Goal: Task Accomplishment & Management: Complete application form

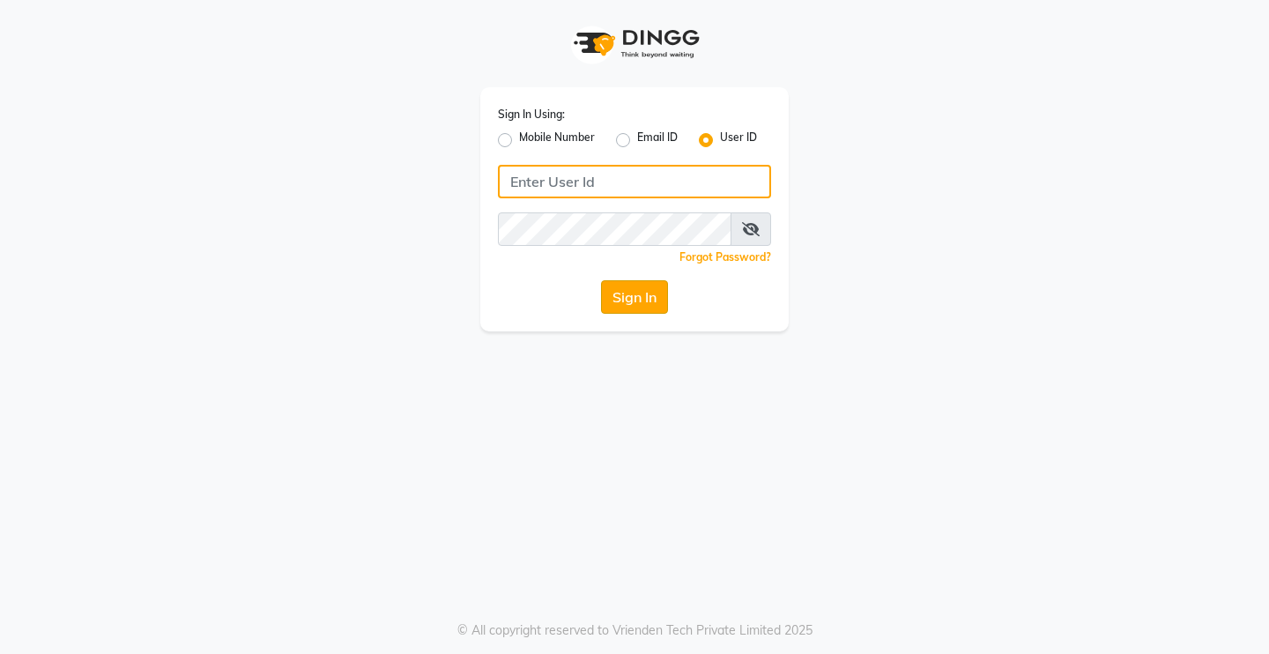
type input "Rimshamakeover123"
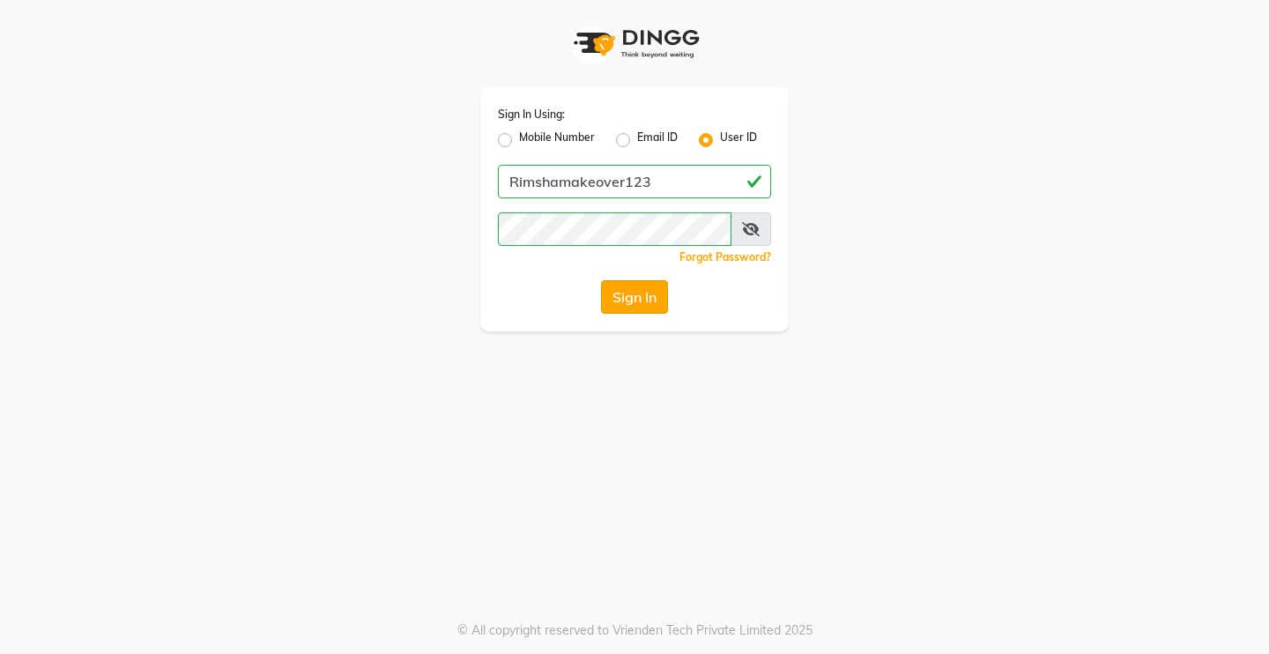
click at [636, 301] on button "Sign In" at bounding box center [634, 296] width 67 height 33
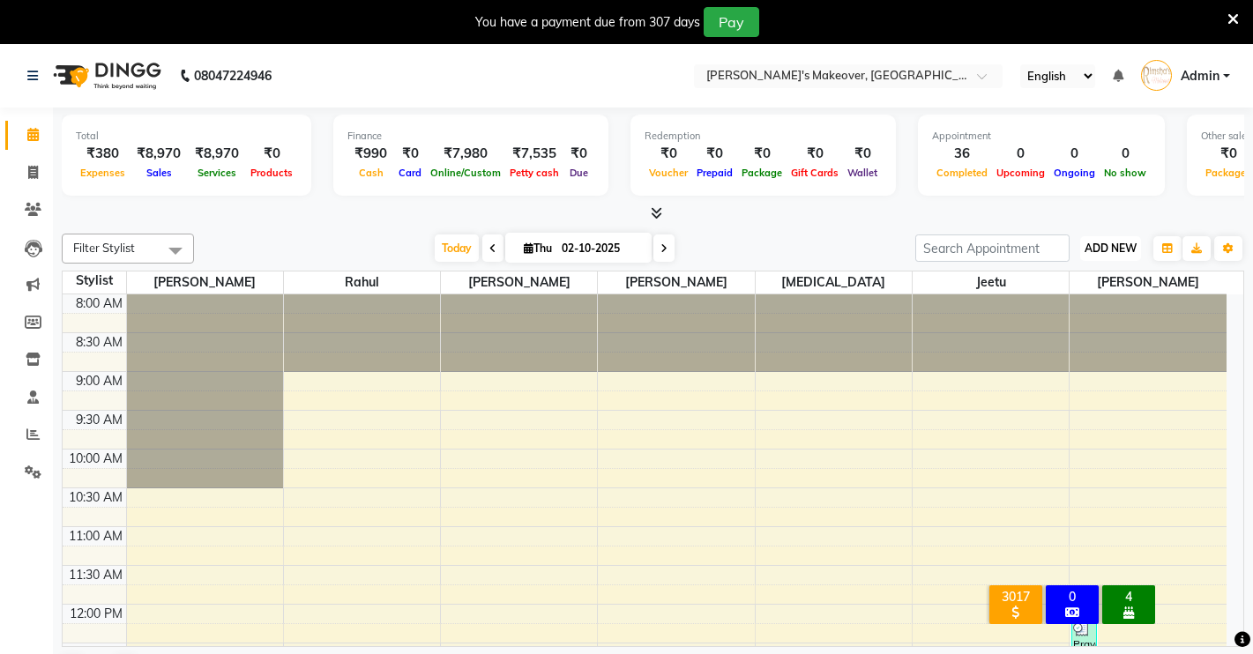
click at [1115, 246] on span "ADD NEW" at bounding box center [1110, 248] width 52 height 13
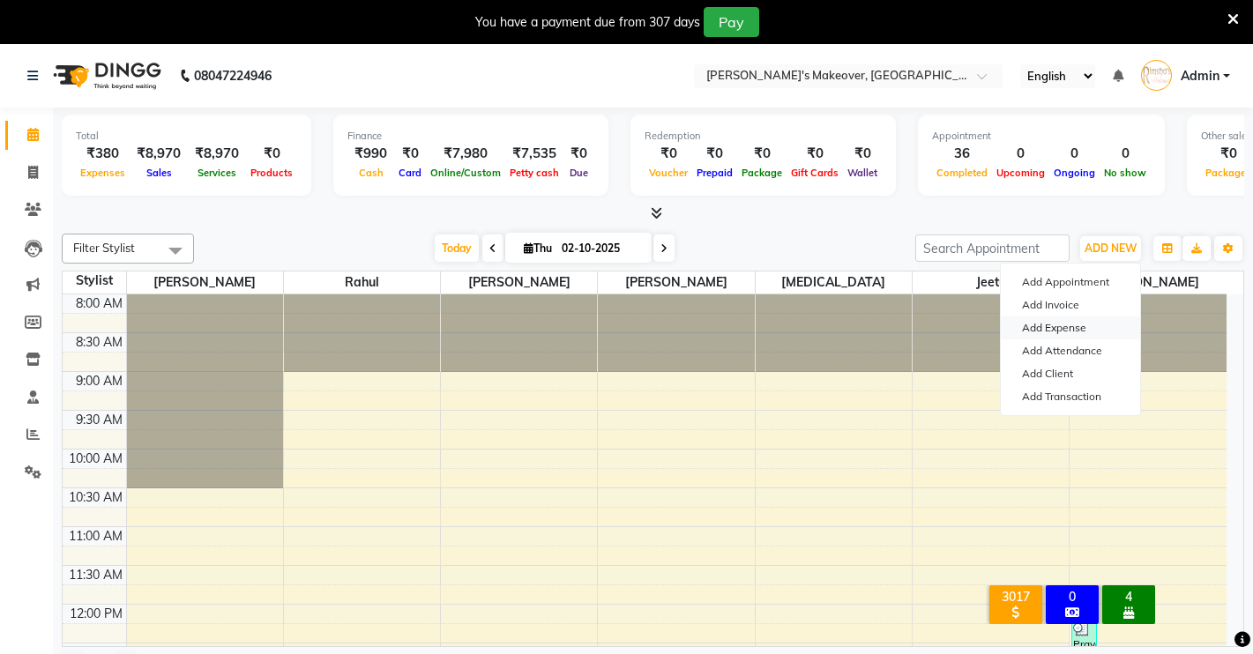
click at [1079, 319] on link "Add Expense" at bounding box center [1070, 327] width 139 height 23
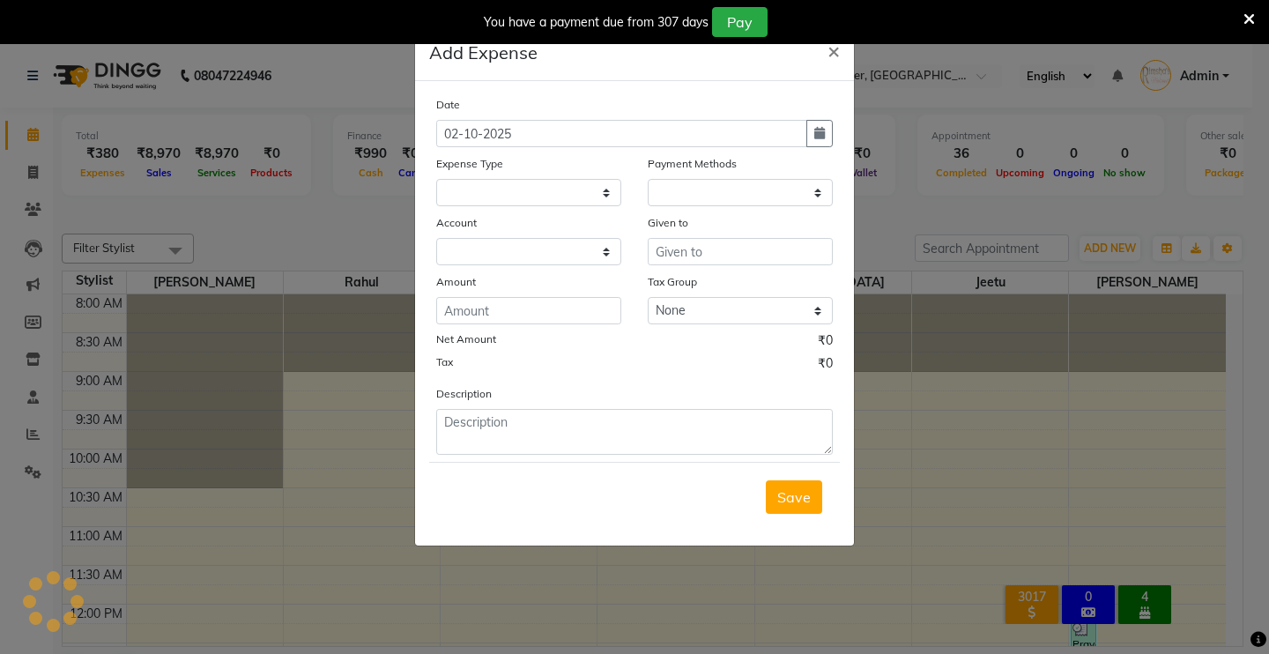
select select "1"
select select "6406"
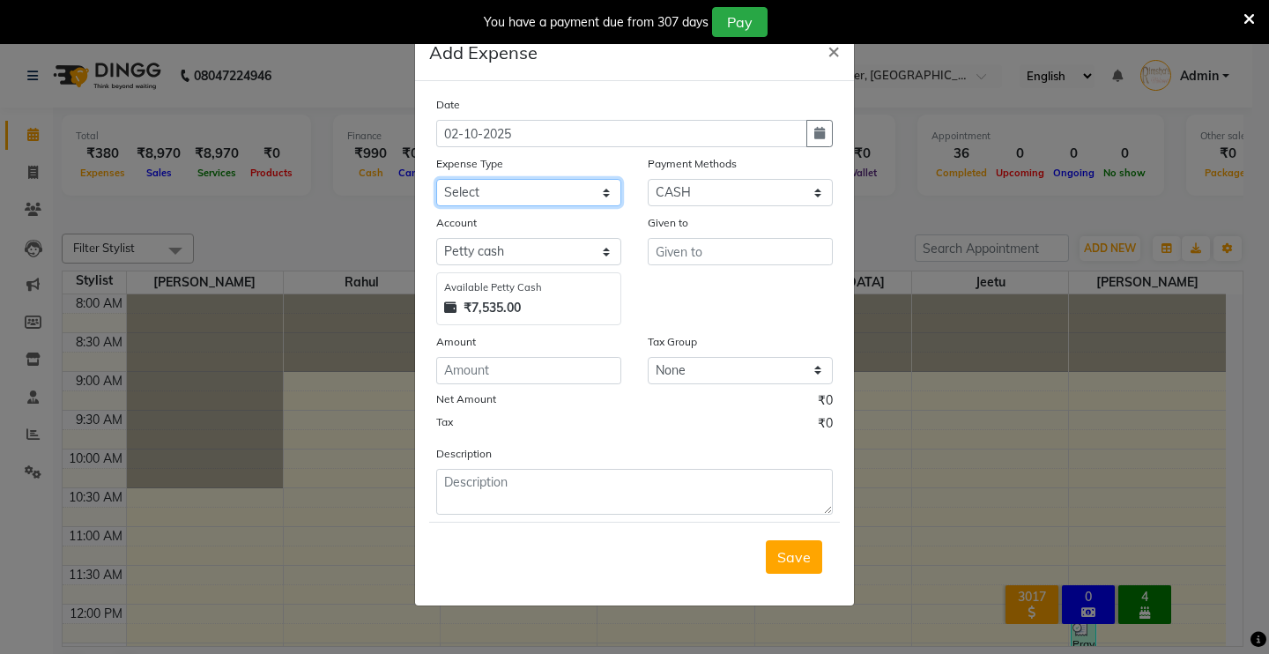
click at [600, 188] on select "Select Advance Salary Baba Bank Service Charges CLEANING Clinical charges DM SI…" at bounding box center [528, 192] width 185 height 27
select select "19374"
click at [436, 179] on select "Select Advance Salary Baba Bank Service Charges CLEANING Clinical charges DM SI…" at bounding box center [528, 192] width 185 height 27
click at [499, 369] on input "number" at bounding box center [528, 370] width 185 height 27
type input "10"
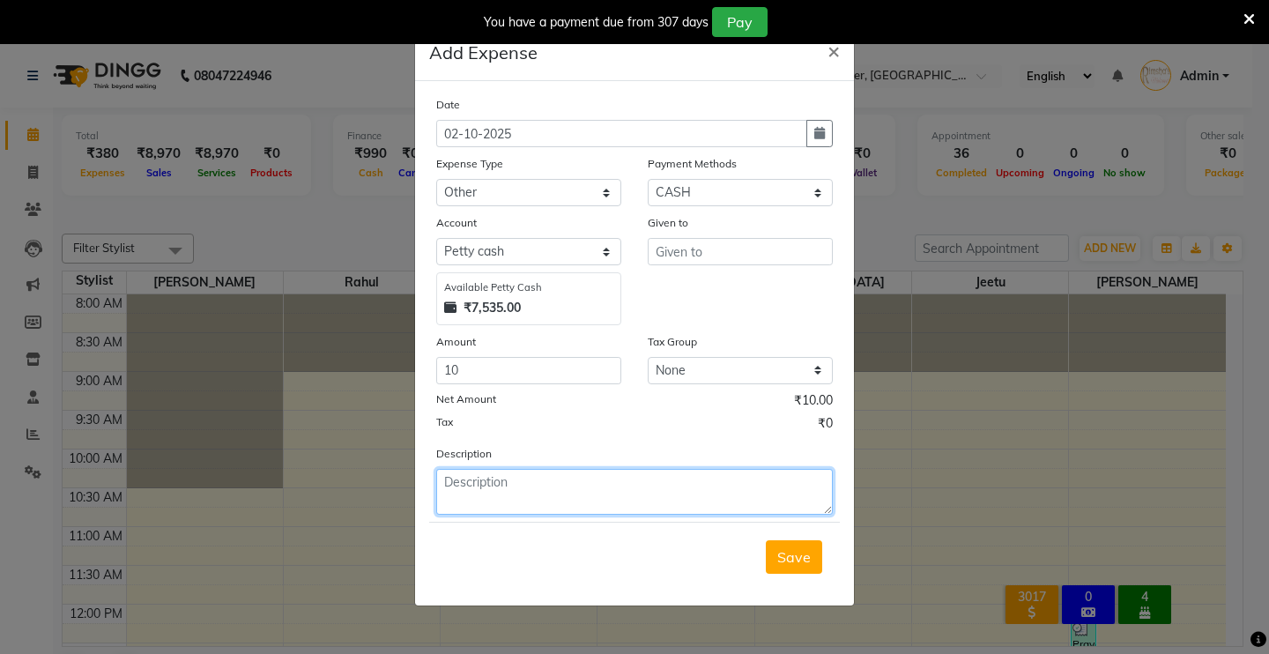
click at [480, 487] on textarea at bounding box center [634, 492] width 397 height 46
type textarea "goli by [PERSON_NAME]"
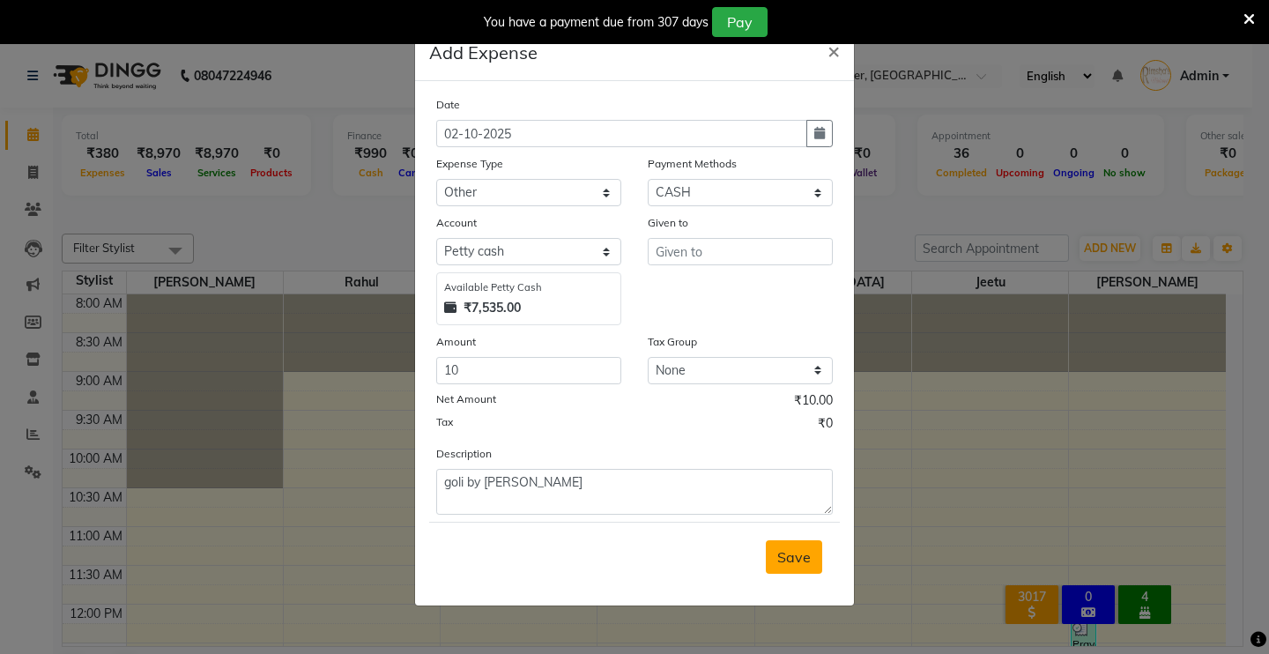
click at [815, 566] on button "Save" at bounding box center [794, 556] width 56 height 33
click at [668, 254] on input "text" at bounding box center [740, 251] width 185 height 27
click at [748, 249] on input "text" at bounding box center [740, 251] width 185 height 27
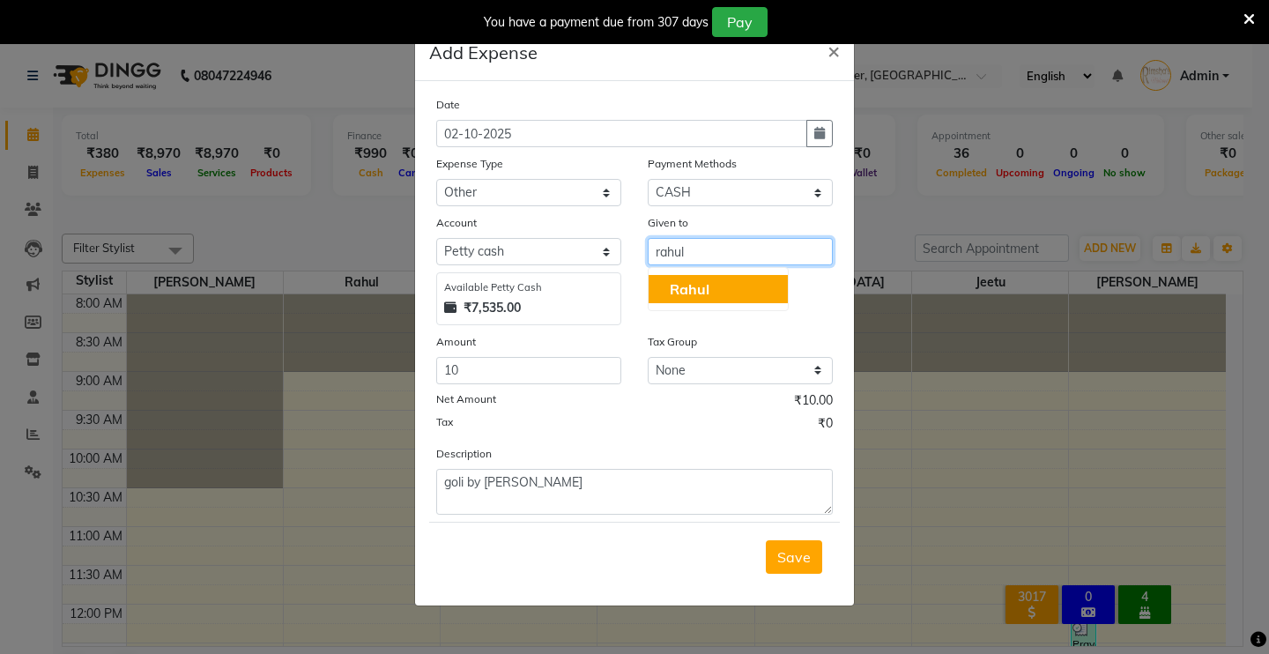
click at [686, 277] on button "Rahul" at bounding box center [718, 289] width 139 height 28
type input "Rahul"
click at [785, 561] on span "Save" at bounding box center [794, 557] width 33 height 18
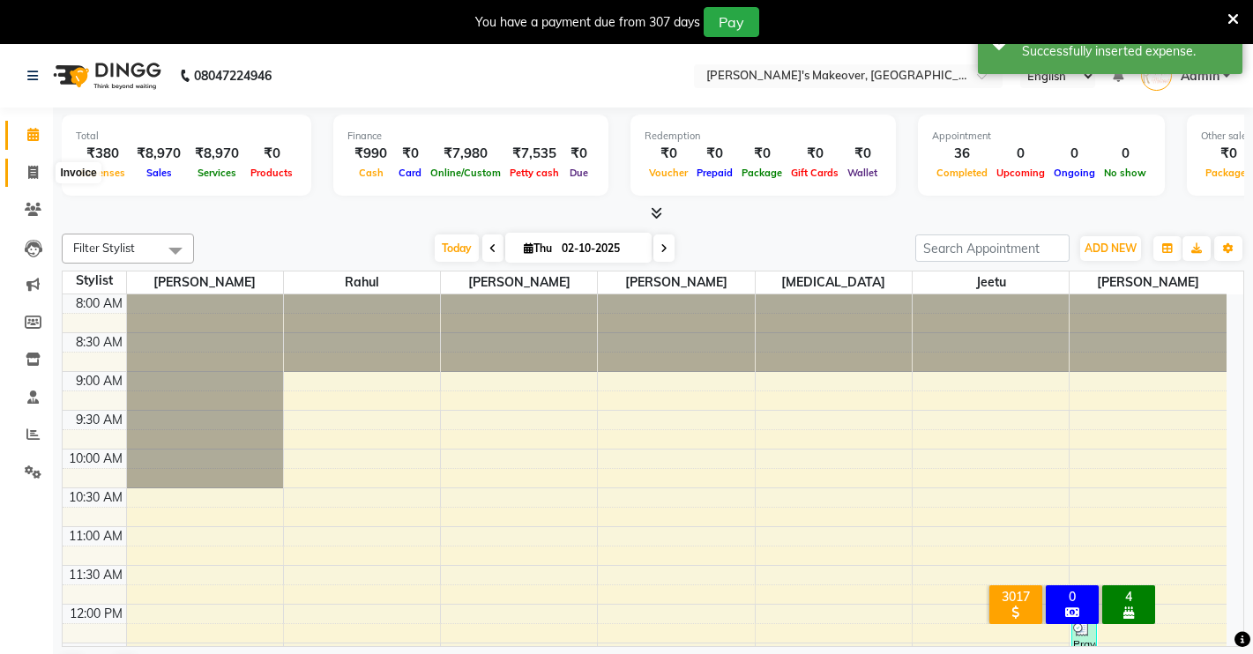
click at [28, 173] on icon at bounding box center [33, 172] width 10 height 13
select select "service"
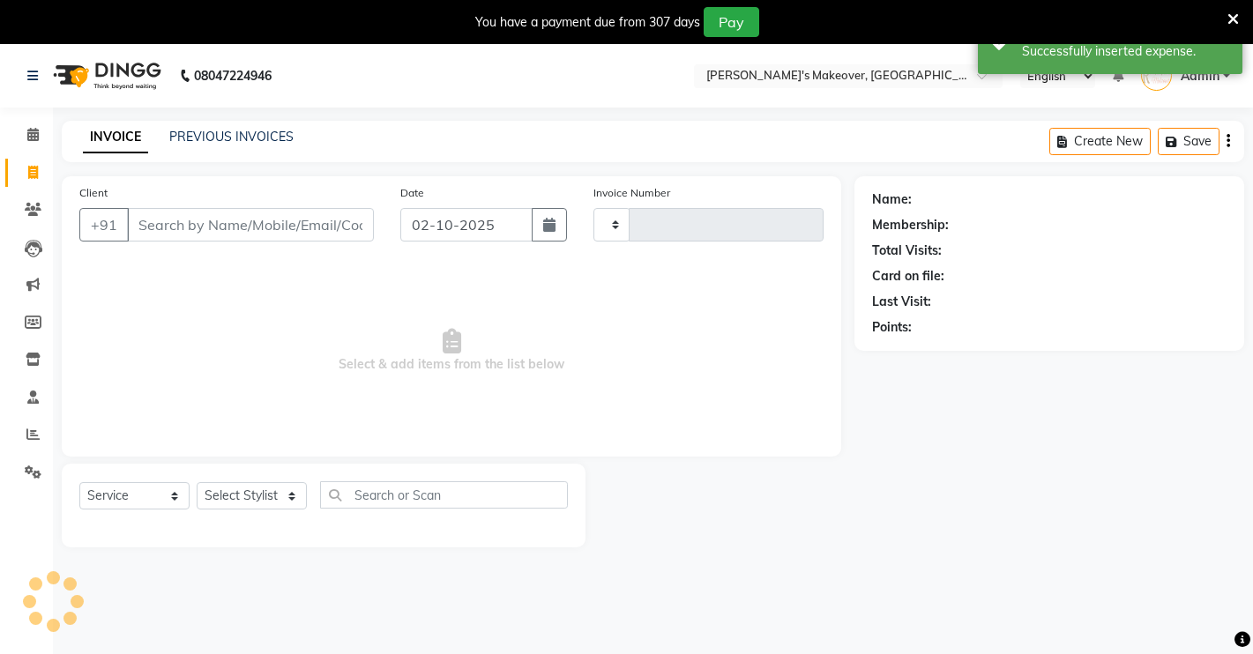
type input "4972"
select select "7317"
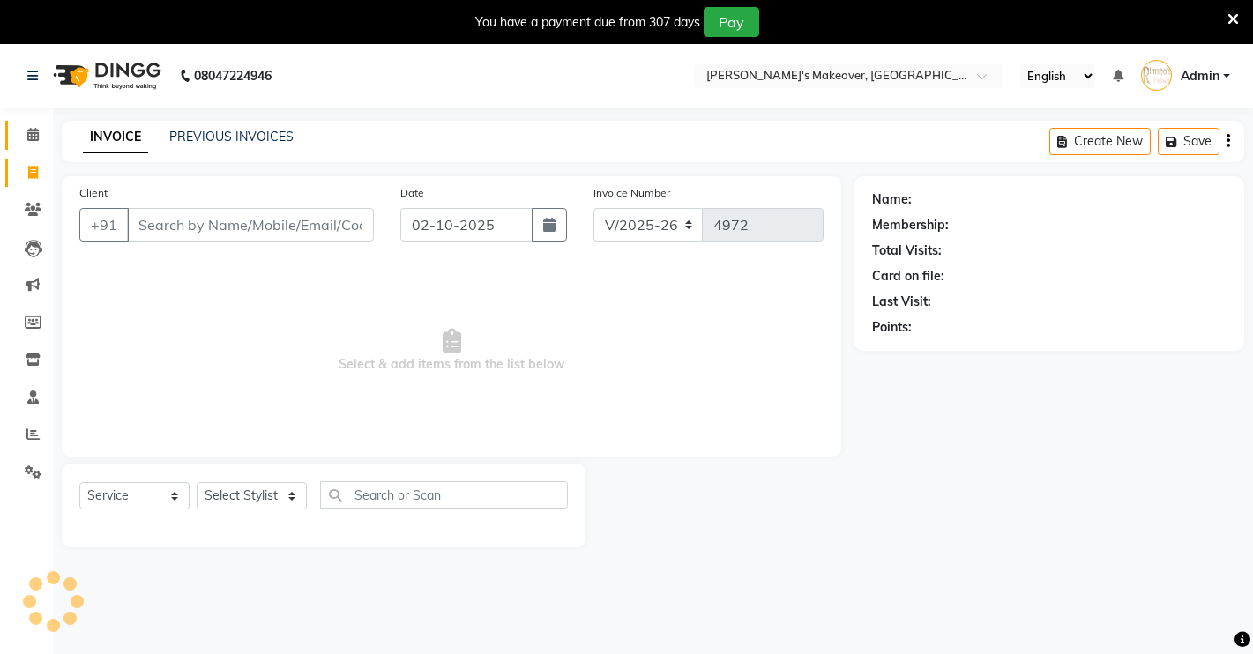
click at [28, 123] on link "Calendar" at bounding box center [26, 135] width 42 height 29
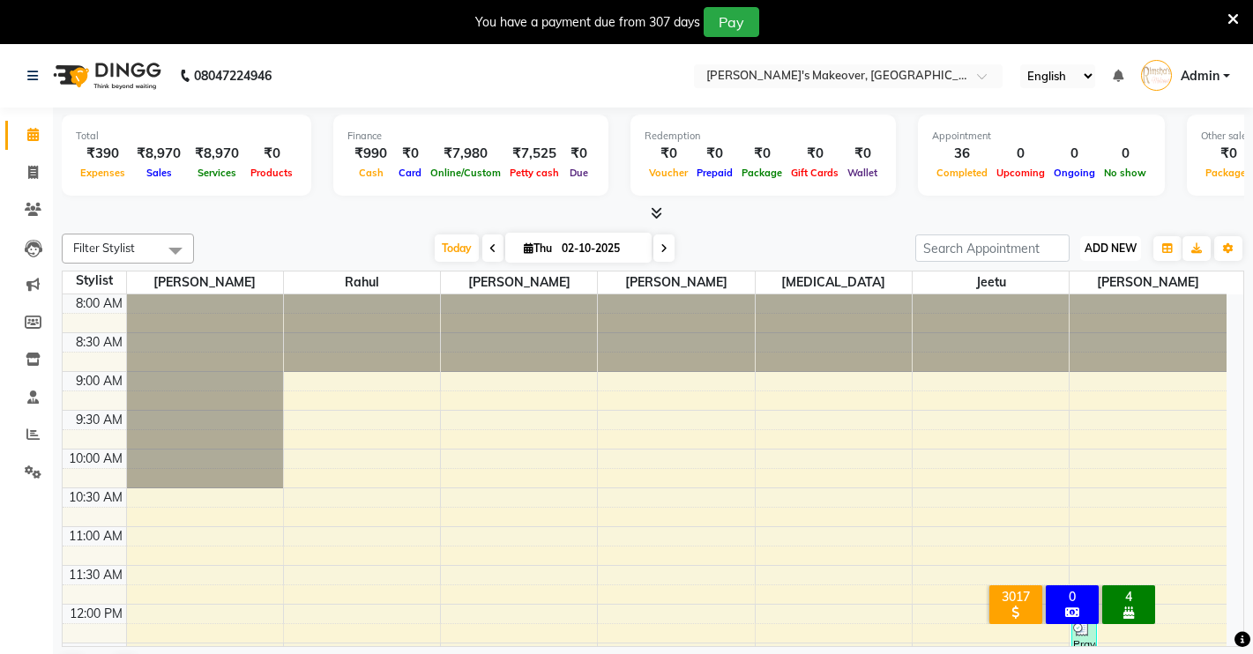
click at [1099, 238] on button "ADD NEW Toggle Dropdown" at bounding box center [1110, 248] width 61 height 25
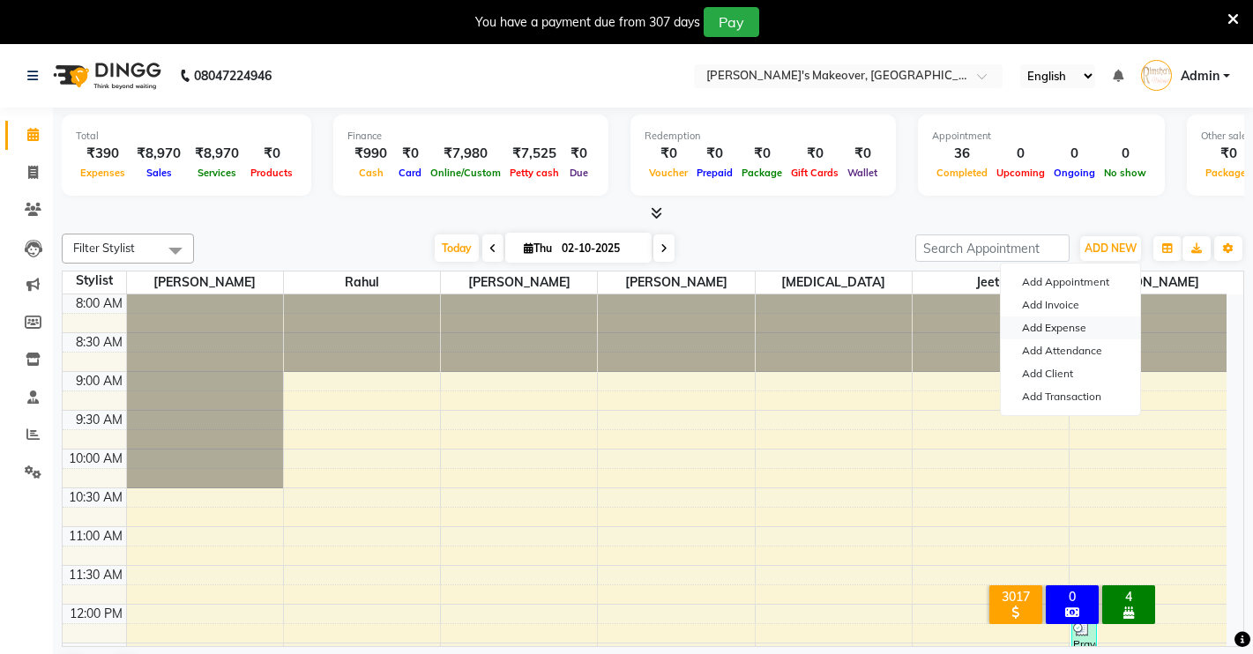
click at [1071, 329] on link "Add Expense" at bounding box center [1070, 327] width 139 height 23
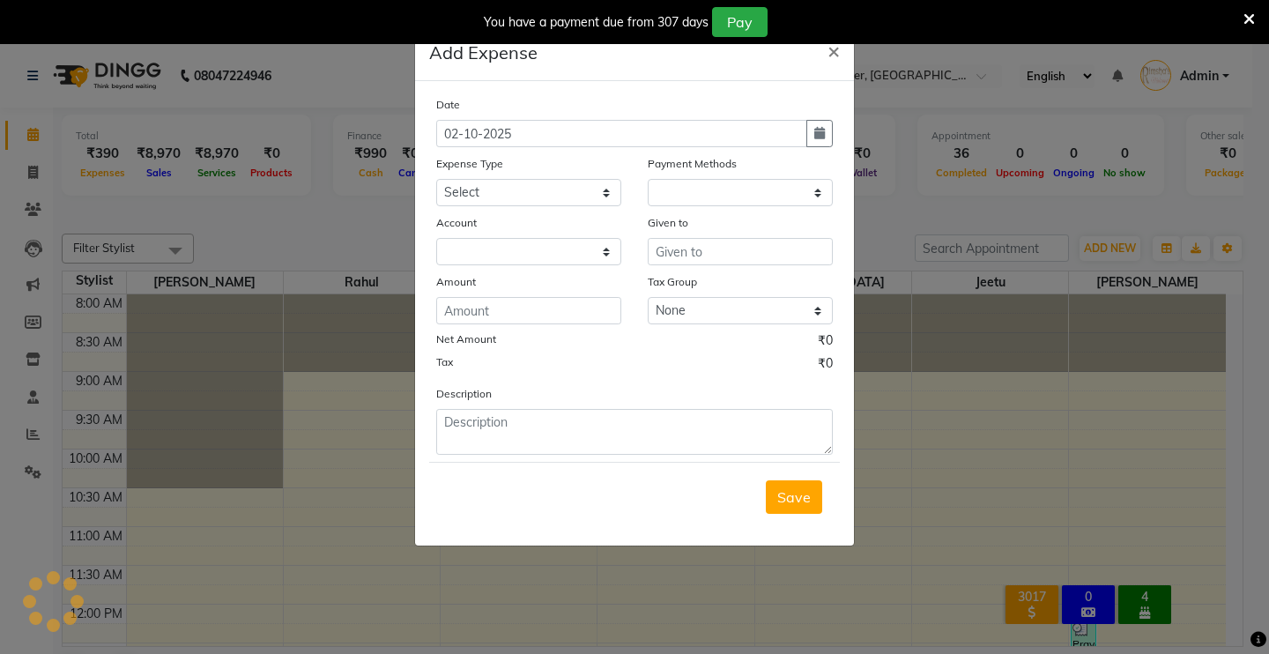
select select "1"
select select "6406"
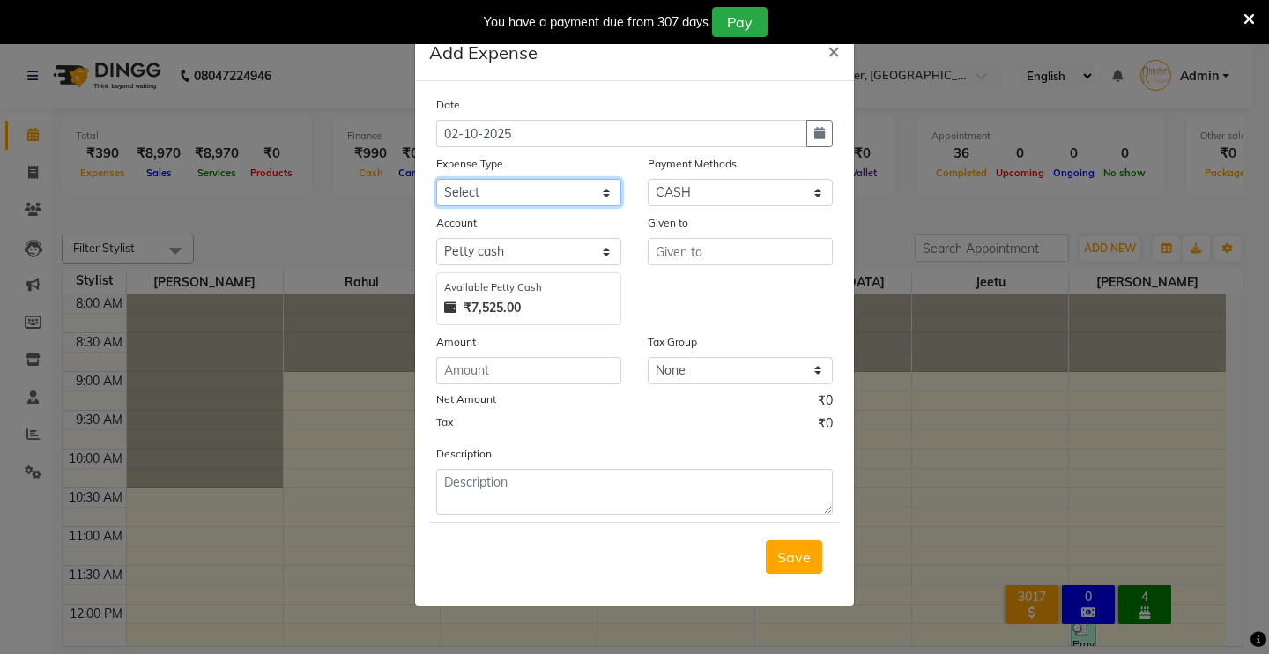
click at [607, 195] on select "Select Advance Salary Baba Bank Service Charges CLEANING Clinical charges DM SI…" at bounding box center [528, 192] width 185 height 27
select select "19380"
click at [436, 179] on select "Select Advance Salary Baba Bank Service Charges CLEANING Clinical charges DM SI…" at bounding box center [528, 192] width 185 height 27
click at [510, 378] on input "number" at bounding box center [528, 370] width 185 height 27
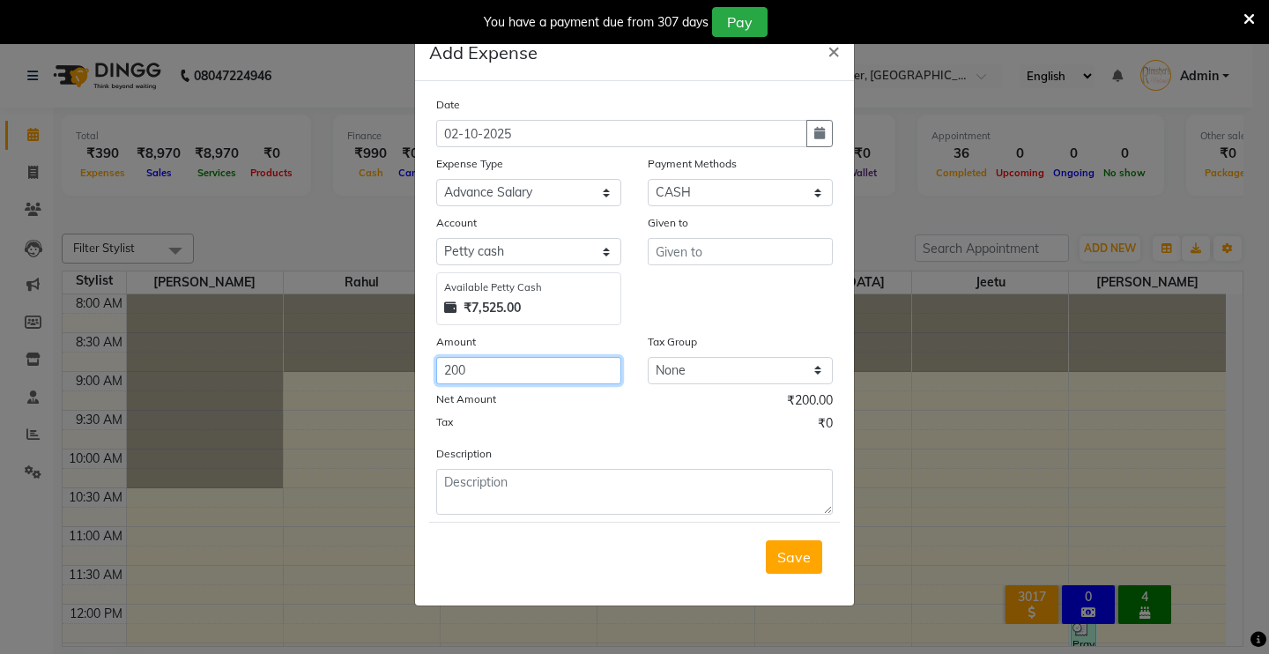
type input "200"
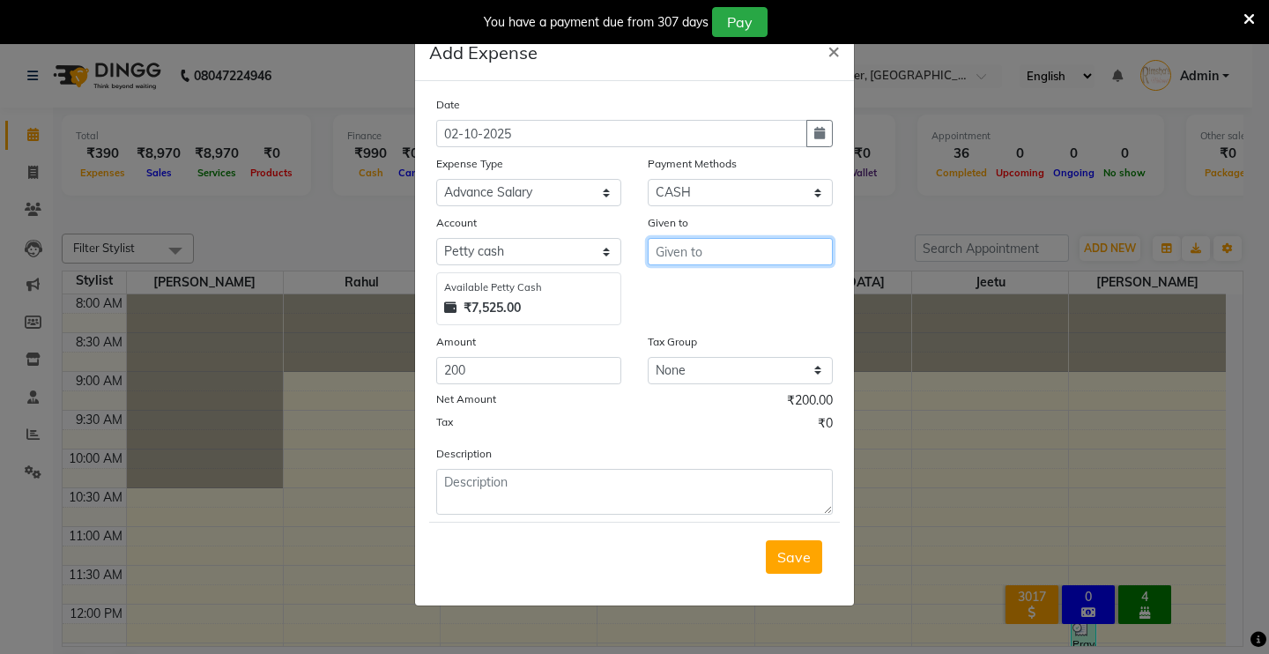
click at [675, 252] on input "text" at bounding box center [740, 251] width 185 height 27
click at [749, 285] on button "Rahul" at bounding box center [718, 289] width 139 height 28
type input "Rahul"
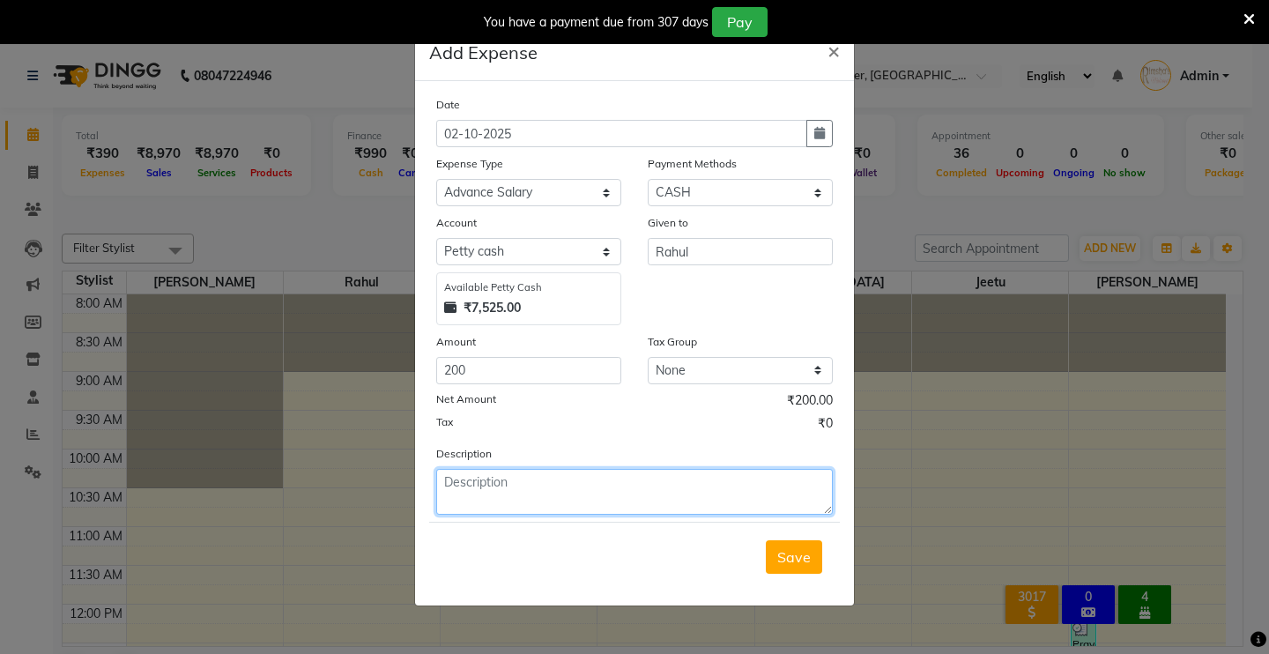
click at [525, 491] on textarea at bounding box center [634, 492] width 397 height 46
type textarea "goli by [PERSON_NAME]"
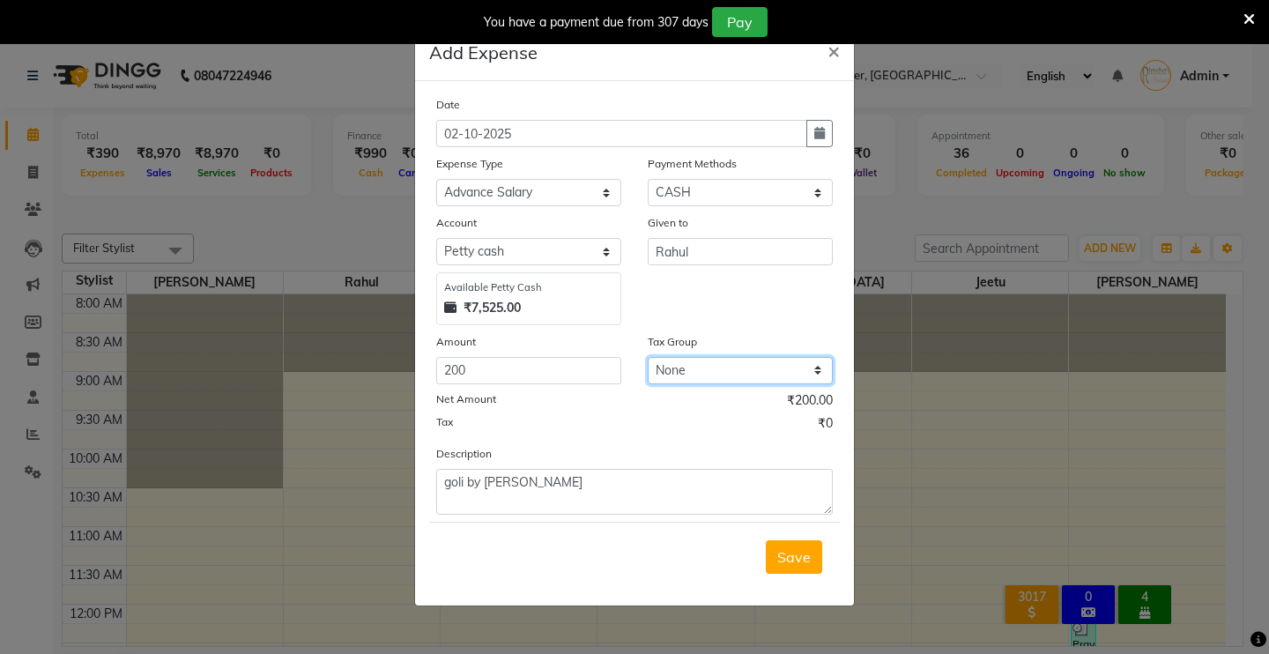
click at [678, 364] on select "None GST 5% GST" at bounding box center [740, 370] width 185 height 27
click at [624, 439] on div "Date [DATE] Expense Type Select Advance Salary Baba Bank Service Charges CLEANI…" at bounding box center [634, 305] width 397 height 420
click at [801, 562] on span "Save" at bounding box center [794, 557] width 33 height 18
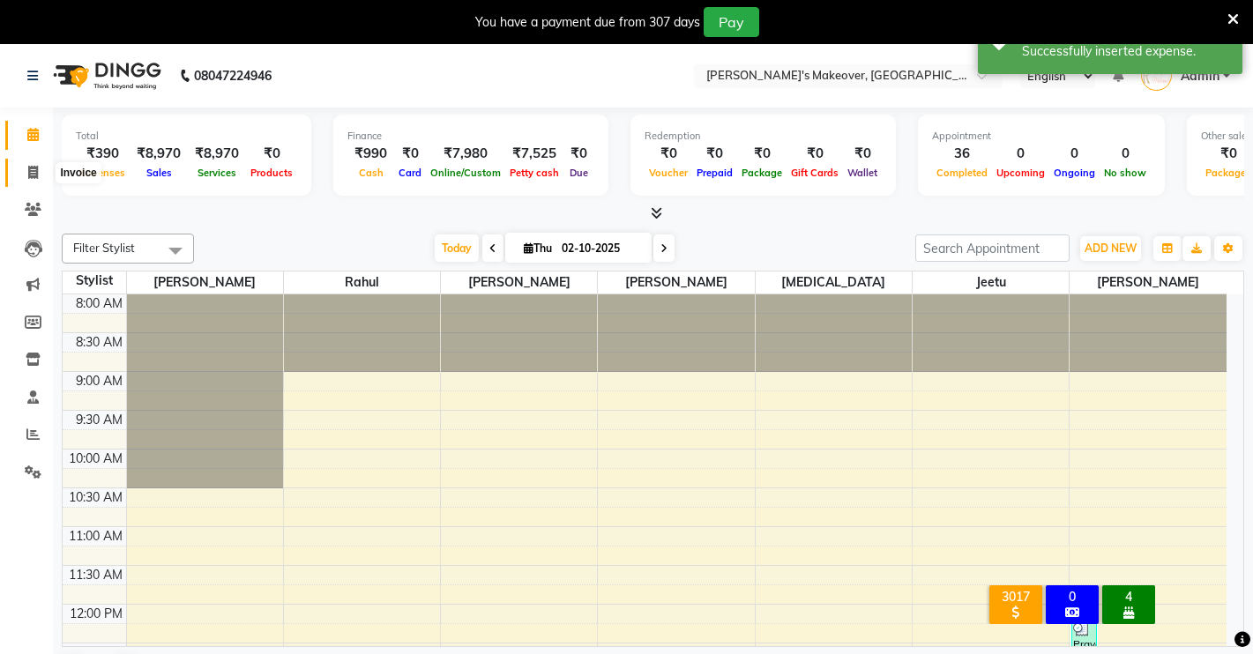
click at [27, 163] on span at bounding box center [33, 173] width 31 height 20
select select "service"
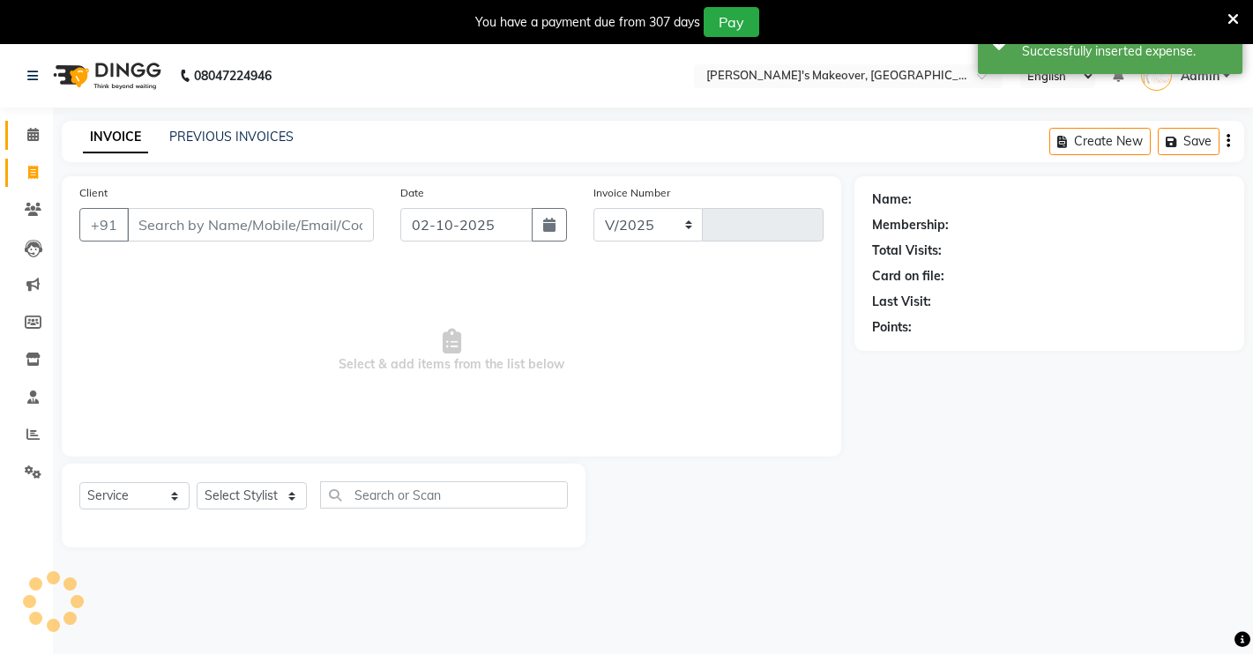
select select "7317"
type input "4972"
click at [27, 122] on link "Calendar" at bounding box center [26, 135] width 42 height 29
